Goal: Task Accomplishment & Management: Manage account settings

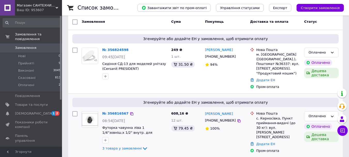
scroll to position [52, 0]
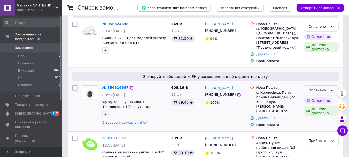
click at [319, 85] on div "Оплачено" at bounding box center [321, 90] width 35 height 10
click at [319, 96] on li "Прийнято" at bounding box center [322, 101] width 34 height 10
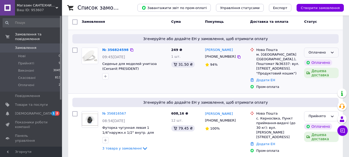
click at [328, 51] on div "Оплачено" at bounding box center [321, 53] width 35 height 10
click at [327, 60] on li "Прийнято" at bounding box center [322, 63] width 34 height 10
click at [116, 111] on link "№ 356816567" at bounding box center [114, 113] width 24 height 4
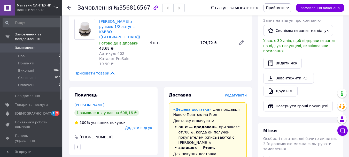
scroll to position [259, 0]
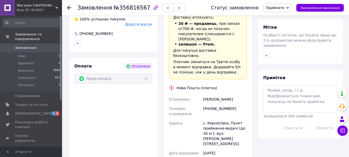
drag, startPoint x: 217, startPoint y: 63, endPoint x: 219, endPoint y: 64, distance: 2.7
click at [218, 104] on div "[PHONE_NUMBER]" at bounding box center [225, 111] width 46 height 14
click at [220, 104] on div "[PHONE_NUMBER]" at bounding box center [225, 111] width 46 height 14
drag, startPoint x: 216, startPoint y: 63, endPoint x: 221, endPoint y: 65, distance: 5.4
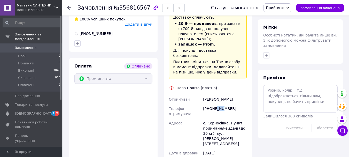
click at [221, 104] on div "[PHONE_NUMBER]" at bounding box center [225, 111] width 46 height 14
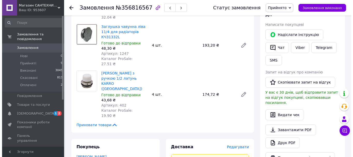
scroll to position [155, 0]
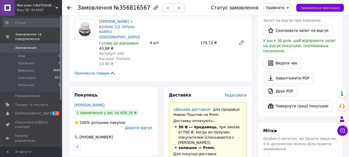
click at [232, 93] on span "Редагувати" at bounding box center [236, 95] width 22 height 4
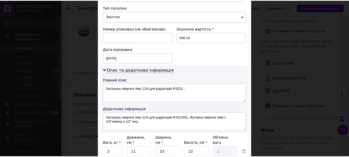
scroll to position [244, 0]
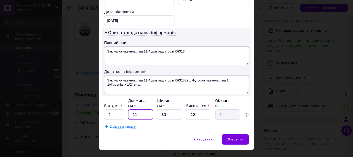
click at [140, 109] on input "11" at bounding box center [140, 114] width 25 height 10
type input "1"
type input "0.18"
type input "1"
type input "0.18"
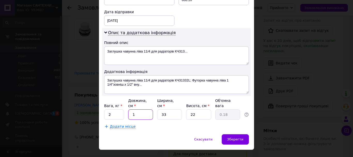
type input "19"
type input "3.45"
type input "19"
click at [158, 109] on input "33" at bounding box center [169, 114] width 25 height 10
type input "1"
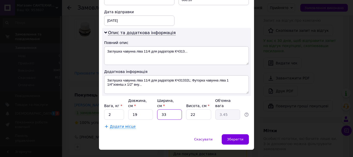
type input "0.1"
type input "12"
type input "1.25"
type input "12"
click at [194, 109] on input "22" at bounding box center [198, 114] width 25 height 10
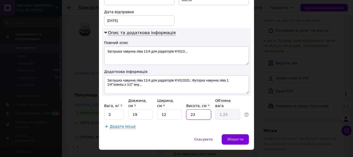
type input "2"
type input "0.11"
type input "8"
type input "0.46"
type input "8"
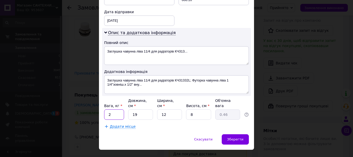
click at [114, 109] on input "2" at bounding box center [114, 114] width 20 height 10
type input "0.200"
click at [234, 134] on div "Зберегти" at bounding box center [235, 139] width 27 height 10
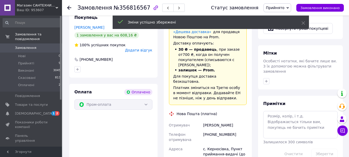
scroll to position [310, 0]
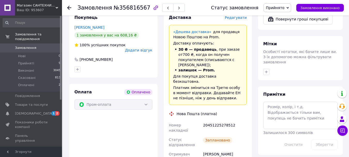
drag, startPoint x: 232, startPoint y: 110, endPoint x: 202, endPoint y: 113, distance: 30.4
copy div "[PHONE_NUMBER]"
drag, startPoint x: 110, startPoint y: 8, endPoint x: 140, endPoint y: 9, distance: 30.5
click at [140, 9] on span "№356816567" at bounding box center [132, 8] width 37 height 6
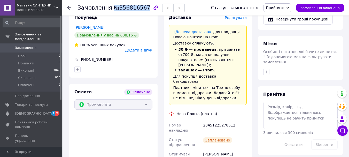
copy span "№356816567"
drag, startPoint x: 230, startPoint y: 79, endPoint x: 203, endPoint y: 79, distance: 26.9
click at [203, 120] on div "20451225278512" at bounding box center [225, 127] width 46 height 14
copy div "20451225278512"
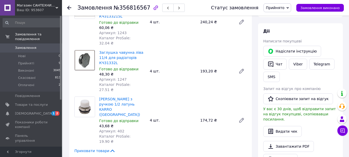
scroll to position [26, 0]
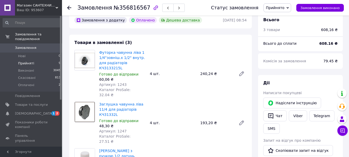
click at [28, 61] on span "Прийняті" at bounding box center [26, 63] width 16 height 5
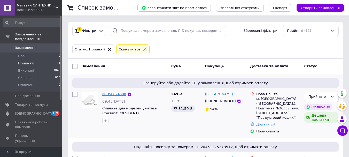
click at [119, 95] on link "№ 356824598" at bounding box center [114, 94] width 24 height 4
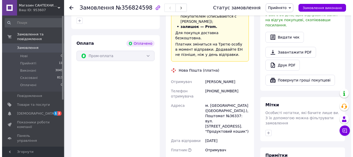
scroll to position [103, 0]
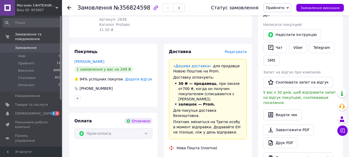
click at [238, 50] on span "Редагувати" at bounding box center [236, 52] width 22 height 4
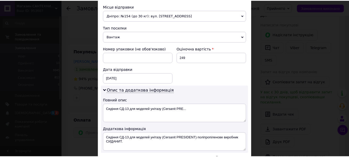
scroll to position [244, 0]
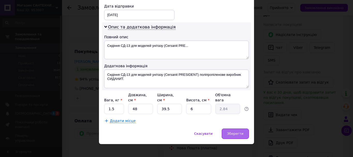
click at [241, 132] on span "Зберегти" at bounding box center [235, 134] width 16 height 4
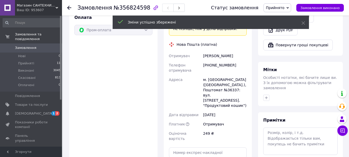
scroll to position [259, 0]
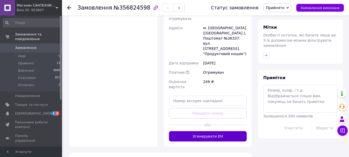
click at [196, 131] on button "Згенерувати ЕН" at bounding box center [208, 136] width 78 height 10
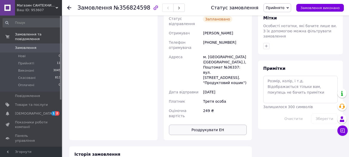
click at [212, 125] on button "Роздрукувати ЕН" at bounding box center [208, 130] width 78 height 10
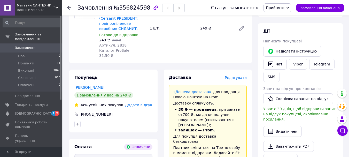
scroll to position [181, 0]
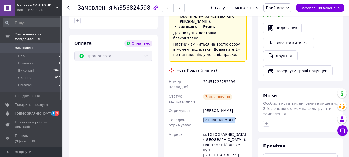
drag, startPoint x: 233, startPoint y: 95, endPoint x: 203, endPoint y: 94, distance: 29.5
click at [203, 115] on div "[PHONE_NUMBER]" at bounding box center [225, 122] width 46 height 14
copy div "[PHONE_NUMBER]"
drag, startPoint x: 111, startPoint y: 7, endPoint x: 141, endPoint y: 9, distance: 30.0
click at [141, 9] on span "№356824598" at bounding box center [132, 8] width 37 height 6
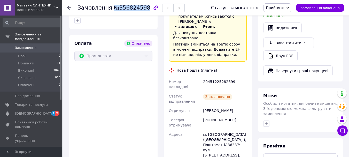
copy span "№356824598"
drag, startPoint x: 221, startPoint y: 62, endPoint x: 203, endPoint y: 60, distance: 18.1
click at [203, 77] on div "20451225282699" at bounding box center [225, 84] width 46 height 14
copy div "20451225282699"
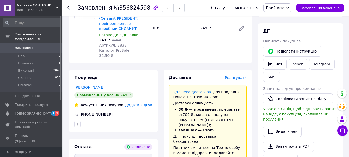
scroll to position [0, 0]
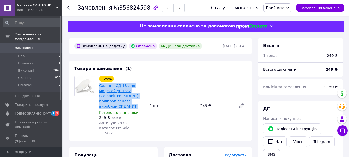
drag, startPoint x: 121, startPoint y: 102, endPoint x: 100, endPoint y: 86, distance: 26.3
click at [100, 86] on span "Сидіння СД-13 для моделей унітазу (Cersanit PRESIDENT) поліпропіленове виробник…" at bounding box center [122, 96] width 47 height 26
copy link "Сидіння СД-13 для моделей унітазу (Cersanit PRESIDENT) поліпропіленове виробник…"
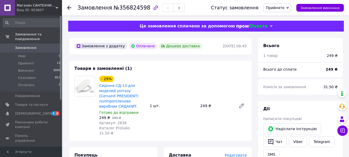
drag, startPoint x: 89, startPoint y: 124, endPoint x: 61, endPoint y: 116, distance: 29.1
click at [89, 124] on div at bounding box center [84, 106] width 25 height 60
click at [32, 111] on span "[DEMOGRAPHIC_DATA]" at bounding box center [34, 113] width 38 height 5
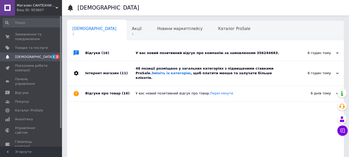
drag, startPoint x: 194, startPoint y: 56, endPoint x: 175, endPoint y: 52, distance: 19.3
click at [175, 52] on div "У вас новий позитивний відгук про компанію за замовленням 356244683." at bounding box center [211, 53] width 151 height 5
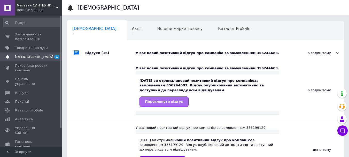
click at [159, 106] on link "Переглянути відгук" at bounding box center [164, 101] width 49 height 10
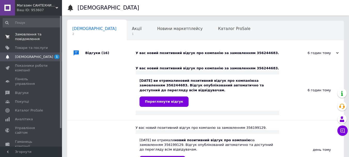
click at [21, 37] on span "Замовлення та повідомлення" at bounding box center [31, 36] width 33 height 9
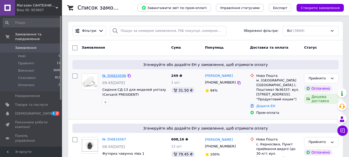
click at [117, 74] on link "№ 356824598" at bounding box center [114, 76] width 24 height 4
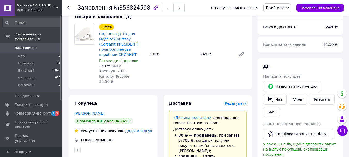
scroll to position [129, 0]
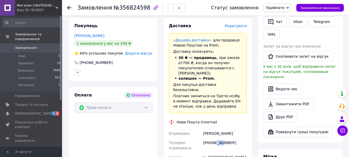
drag, startPoint x: 216, startPoint y: 122, endPoint x: 222, endPoint y: 125, distance: 6.8
click at [222, 138] on div "[PHONE_NUMBER]" at bounding box center [225, 145] width 46 height 14
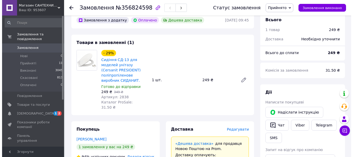
scroll to position [0, 0]
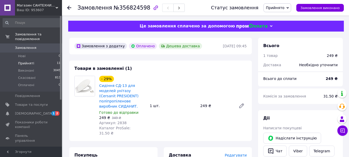
click at [27, 61] on span "Прийняті" at bounding box center [26, 63] width 16 height 5
